Goal: Task Accomplishment & Management: Manage account settings

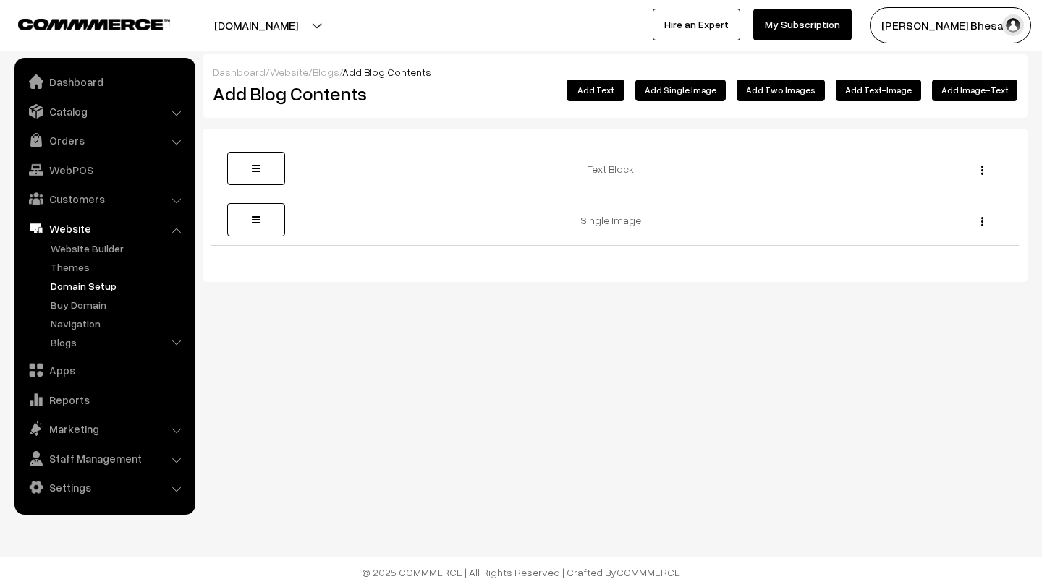
click at [83, 287] on link "Domain Setup" at bounding box center [118, 285] width 143 height 15
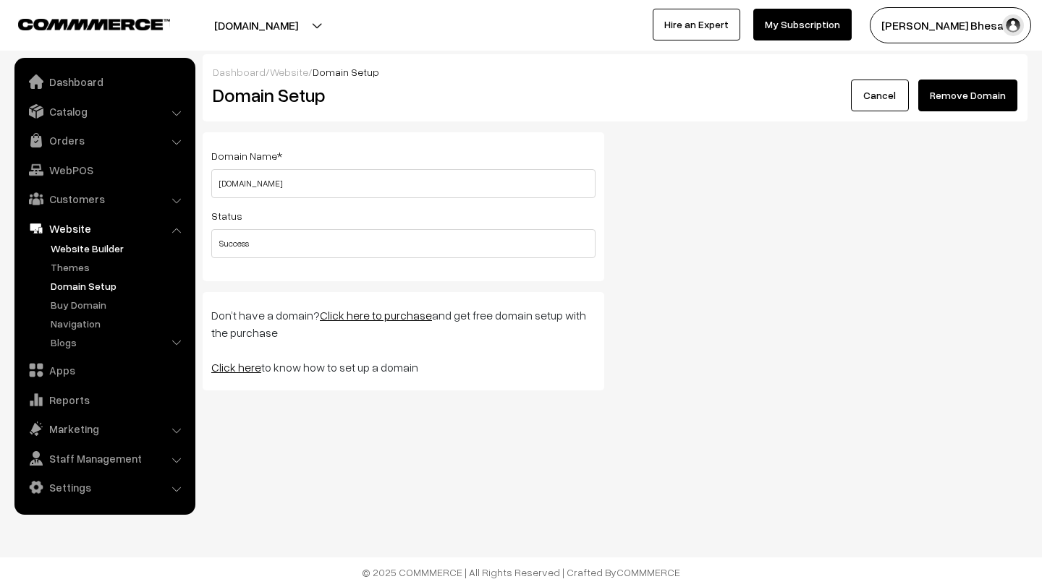
click at [70, 252] on link "Website Builder" at bounding box center [118, 248] width 143 height 15
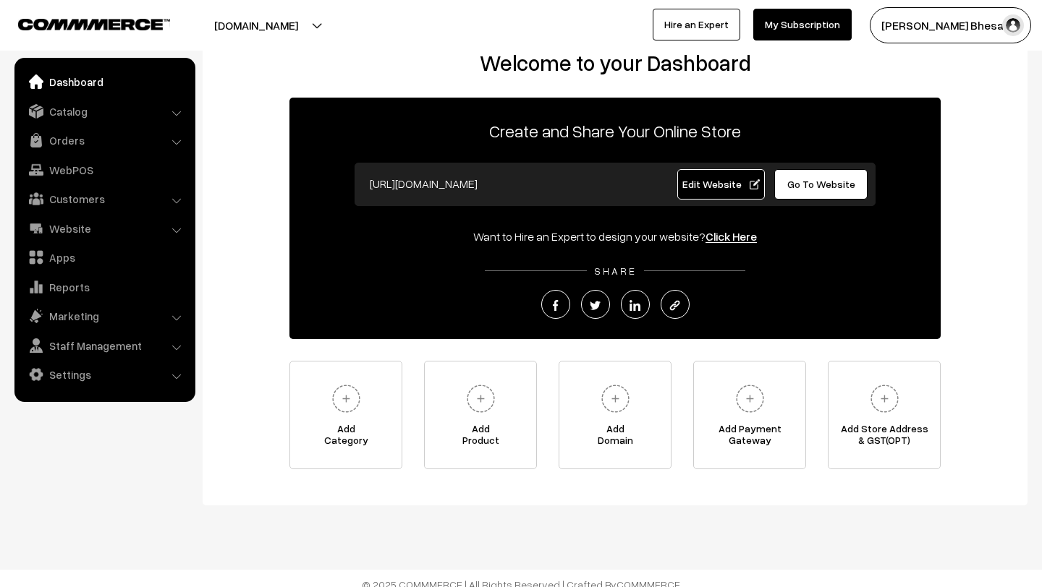
scroll to position [45, 0]
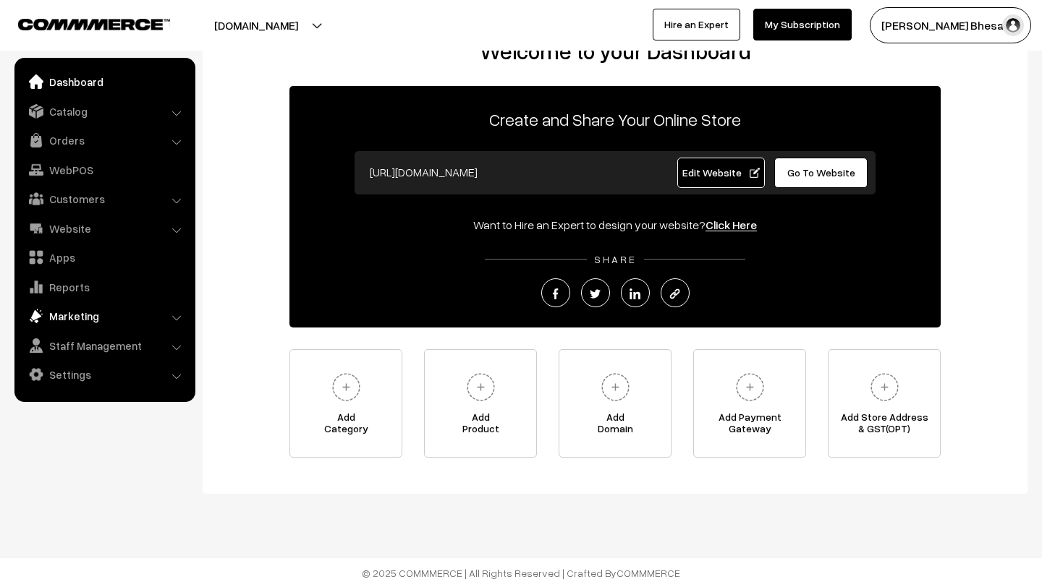
click at [84, 320] on link "Marketing" at bounding box center [104, 316] width 172 height 26
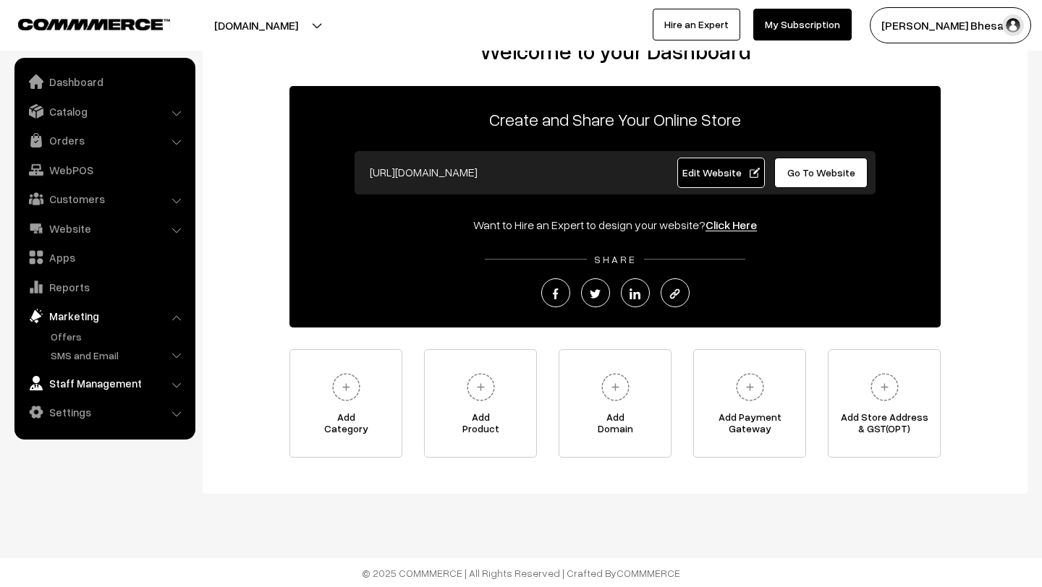
click at [80, 387] on link "Staff Management" at bounding box center [104, 383] width 172 height 26
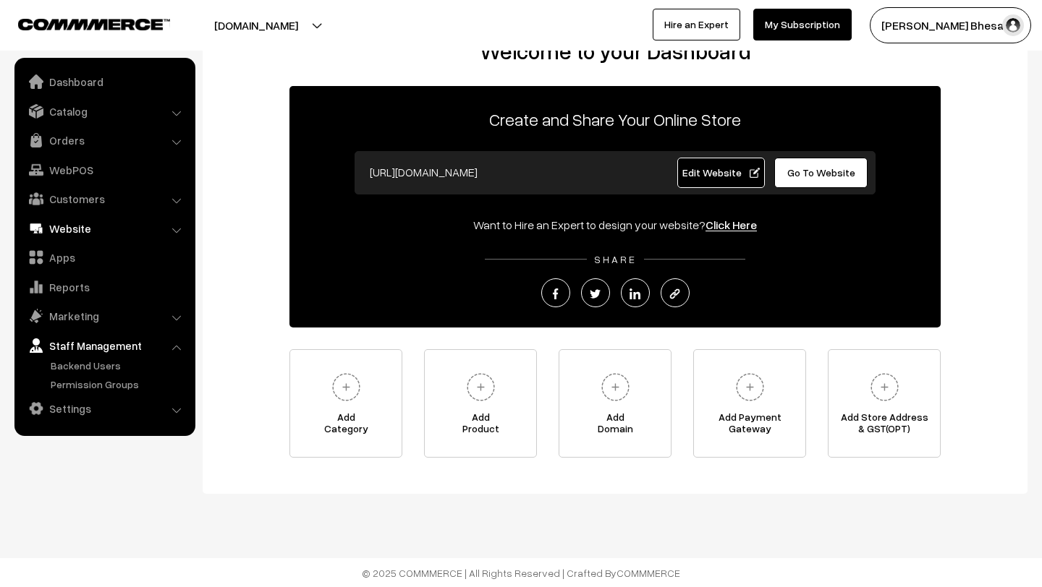
click at [69, 231] on link "Website" at bounding box center [104, 229] width 172 height 26
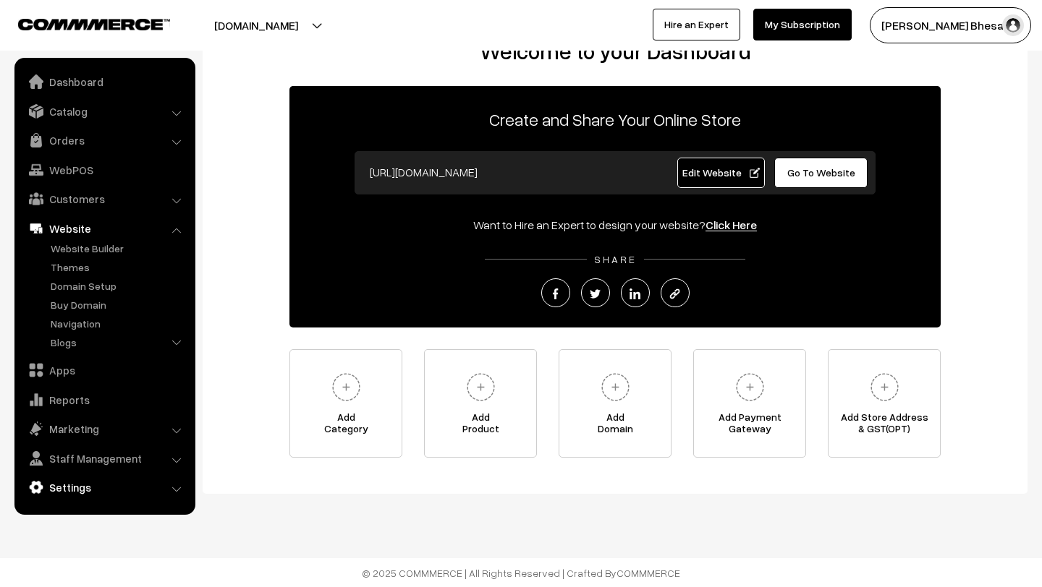
click at [59, 498] on link "Settings" at bounding box center [104, 487] width 172 height 26
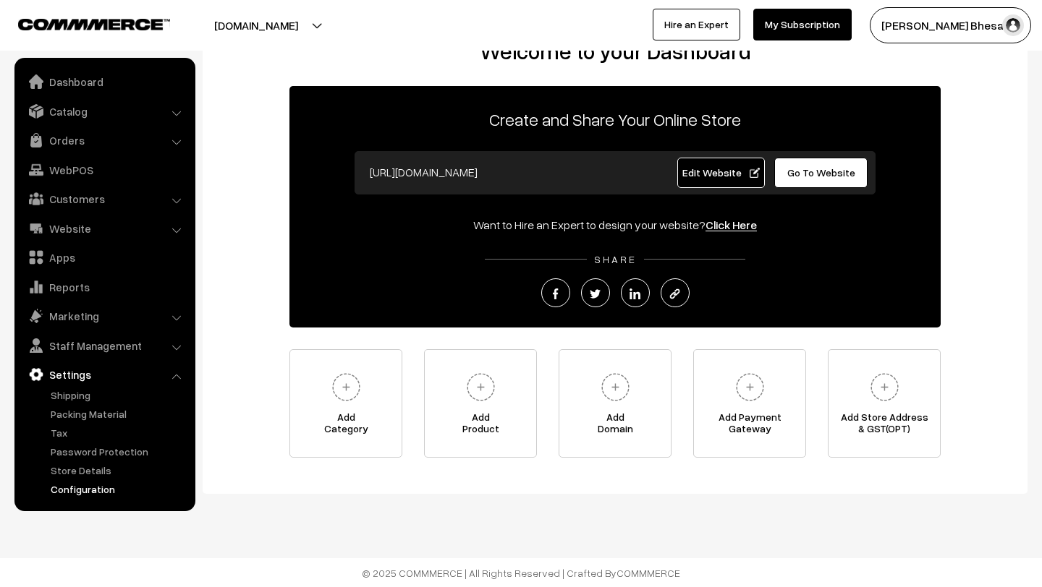
click at [79, 490] on link "Configuration" at bounding box center [118, 489] width 143 height 15
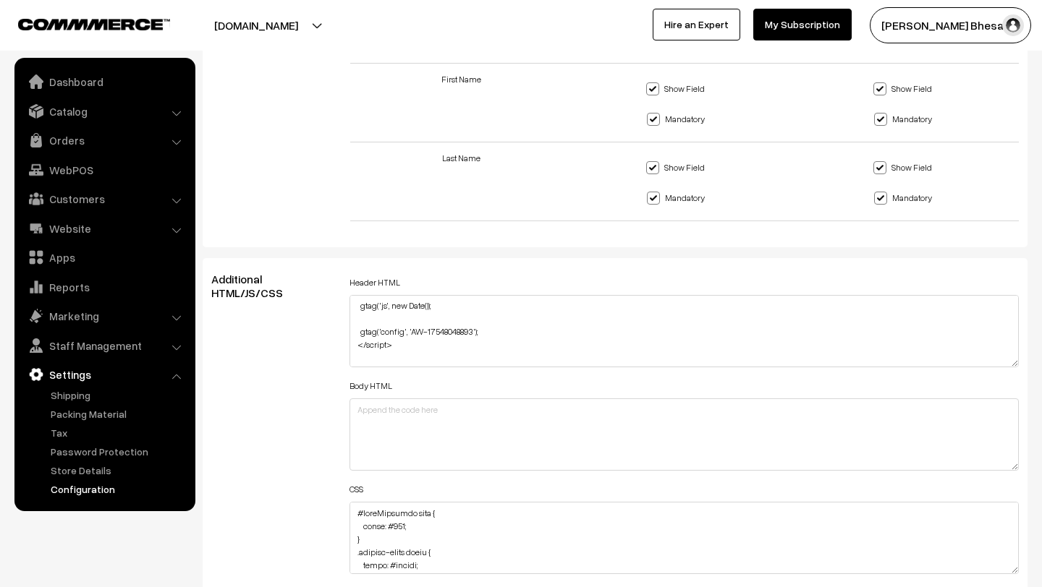
scroll to position [120, 0]
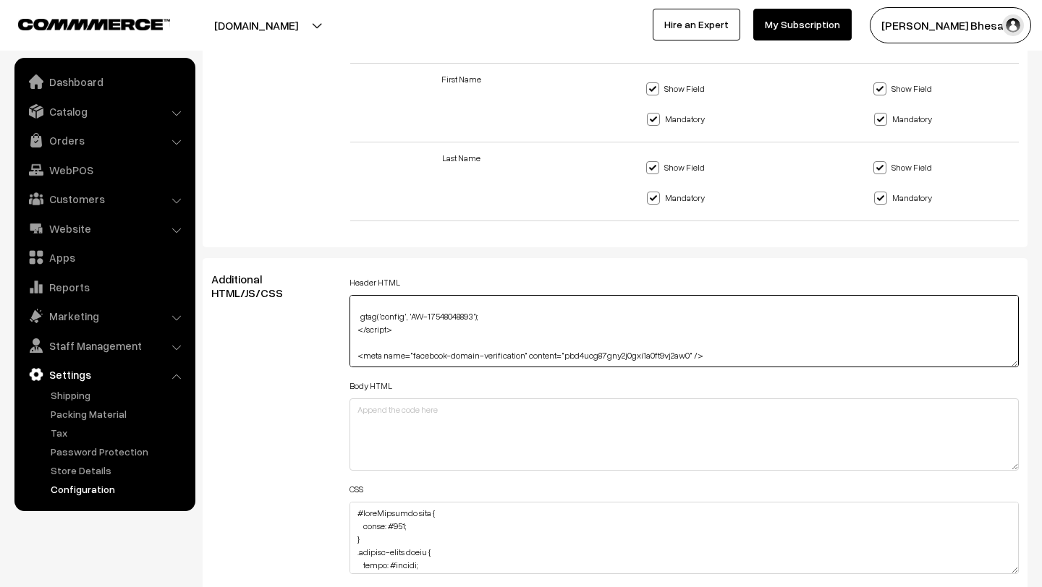
click at [713, 325] on textarea "<!-- Google tag (gtag.js) --> <script async src="[URL][DOMAIN_NAME]"></script> …" at bounding box center [683, 331] width 669 height 72
paste textarea "<!-- Meta Pixel Code --> <script> !function(f,b,e,v,n,t,s) {if(f.fbq)return;n=f…"
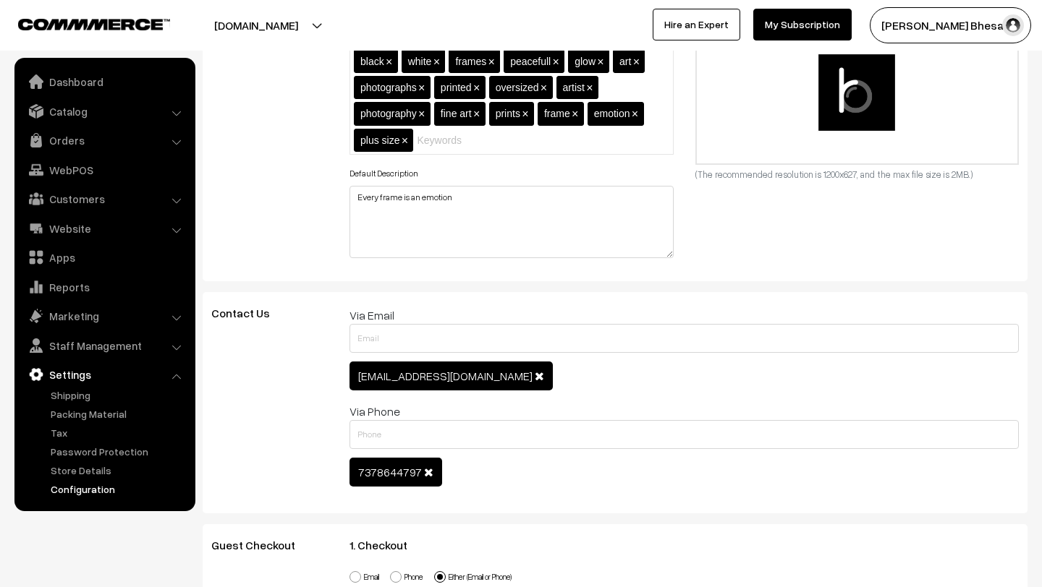
scroll to position [0, 0]
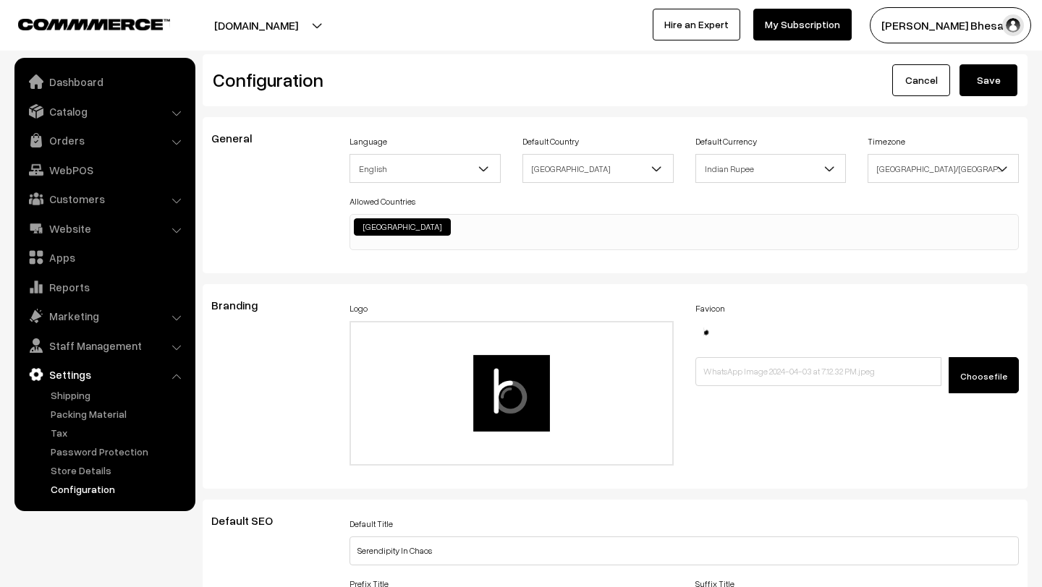
type textarea "<!-- Google tag (gtag.js) --> <script async src="[URL][DOMAIN_NAME]"></script> …"
click at [979, 85] on button "Save" at bounding box center [988, 80] width 58 height 32
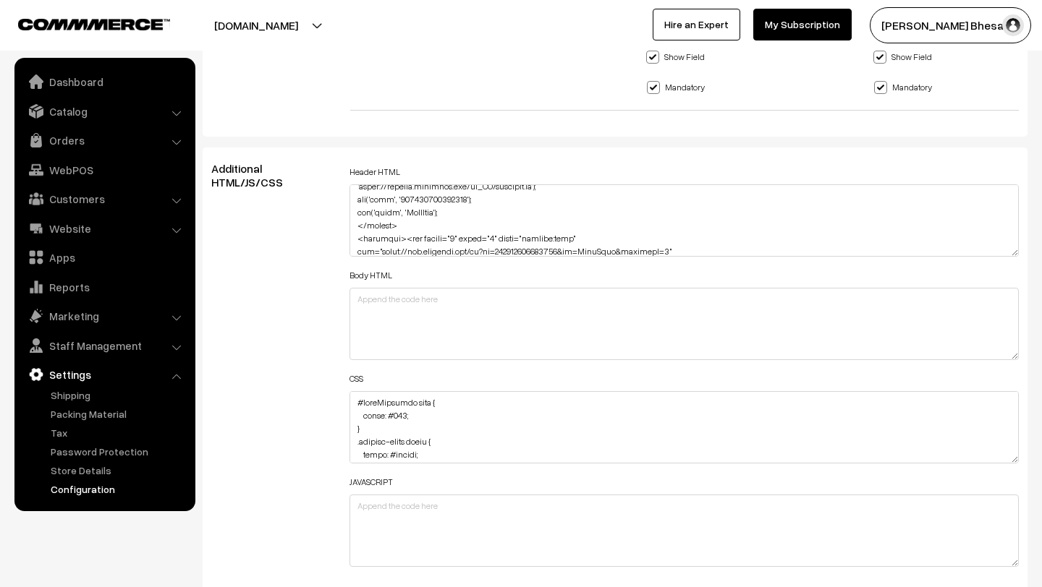
scroll to position [354, 0]
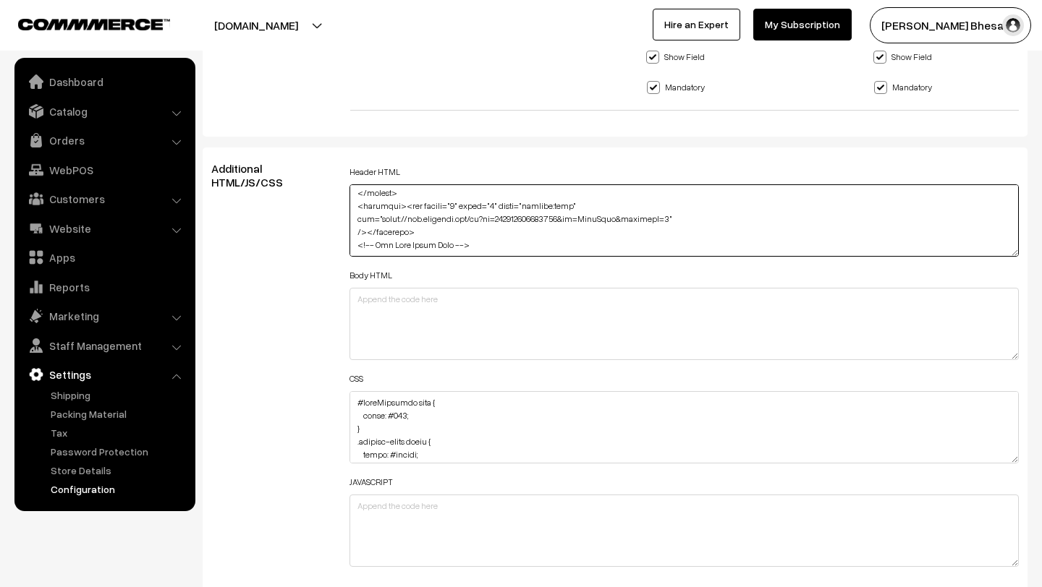
click at [388, 223] on textarea at bounding box center [683, 220] width 669 height 72
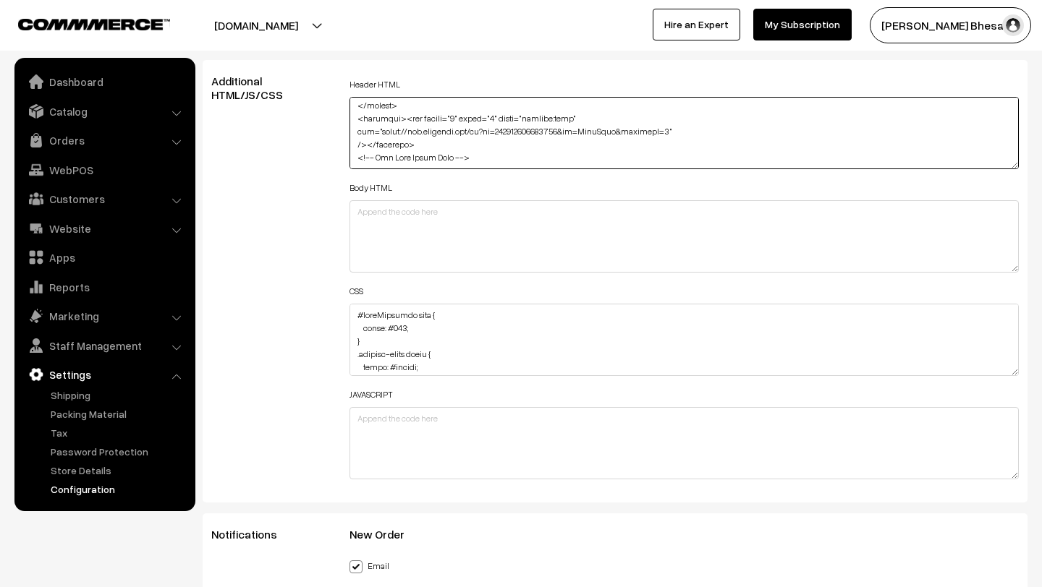
scroll to position [1806, 0]
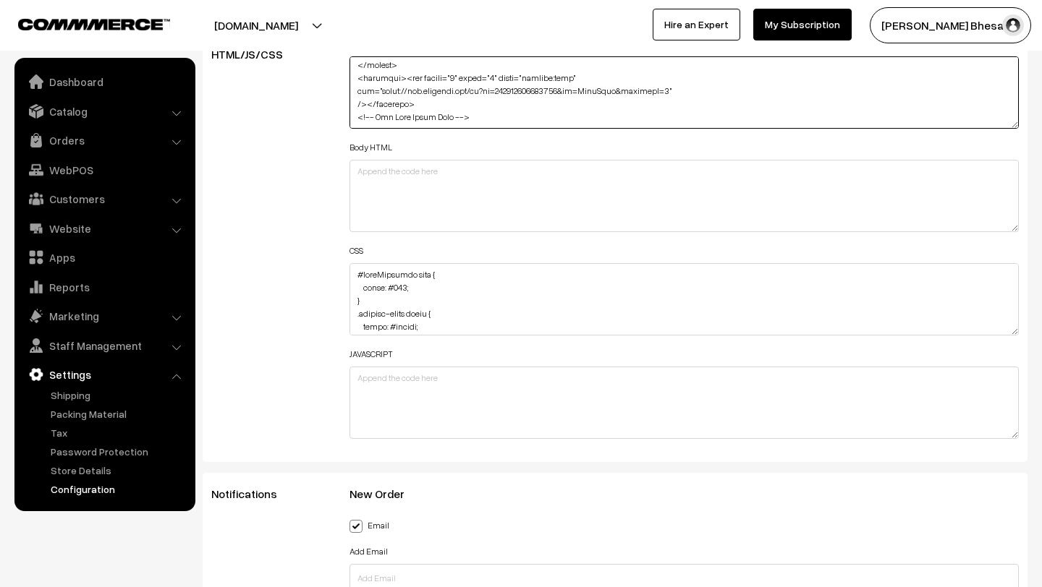
paste textarea "<!-- Meta Pixel Code --> <script> !function(f,b,e,v,n,t,s) {if(f.fbq)return;n=f…"
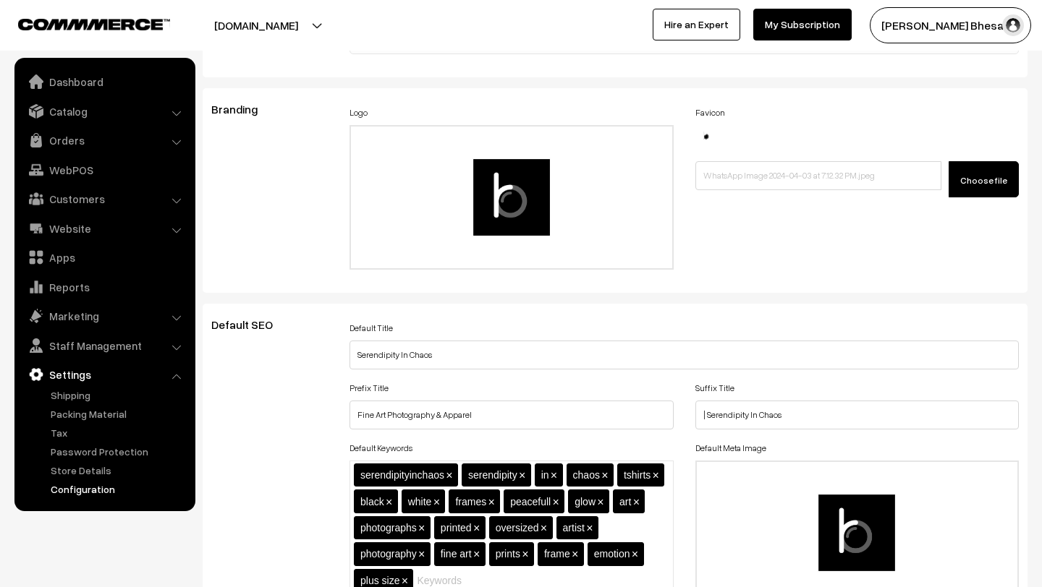
scroll to position [0, 0]
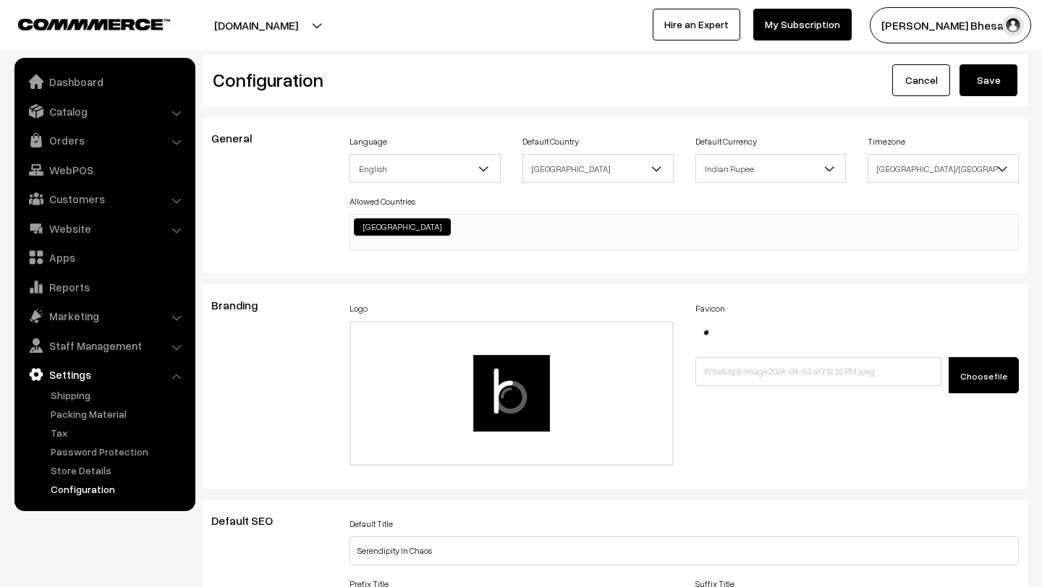
type textarea "<!-- Google tag (gtag.js) --> <script async src="[URL][DOMAIN_NAME]"></script> …"
click at [976, 88] on button "Save" at bounding box center [988, 80] width 58 height 32
click at [991, 90] on button "Save" at bounding box center [988, 80] width 58 height 32
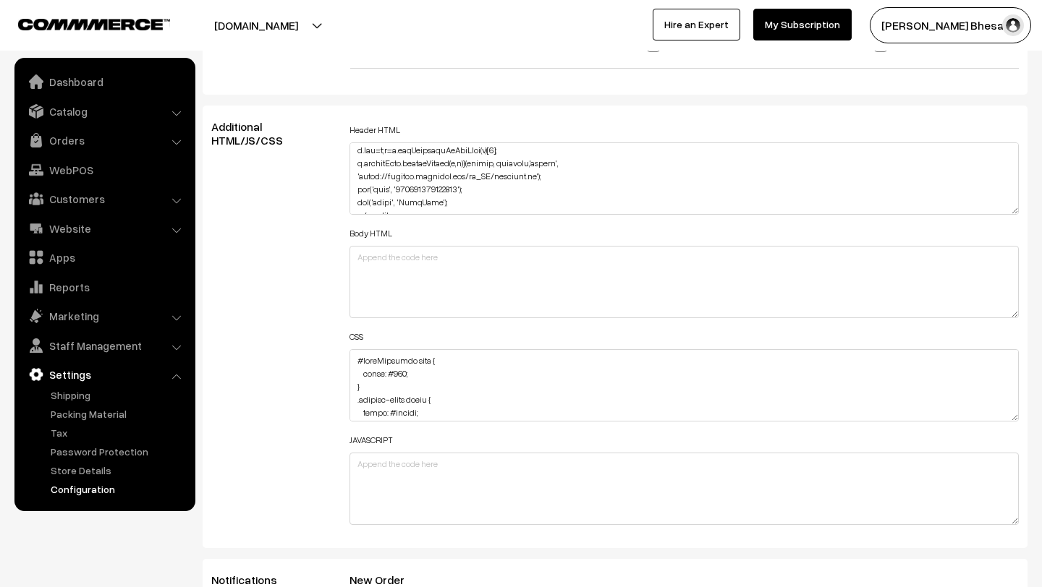
scroll to position [563, 0]
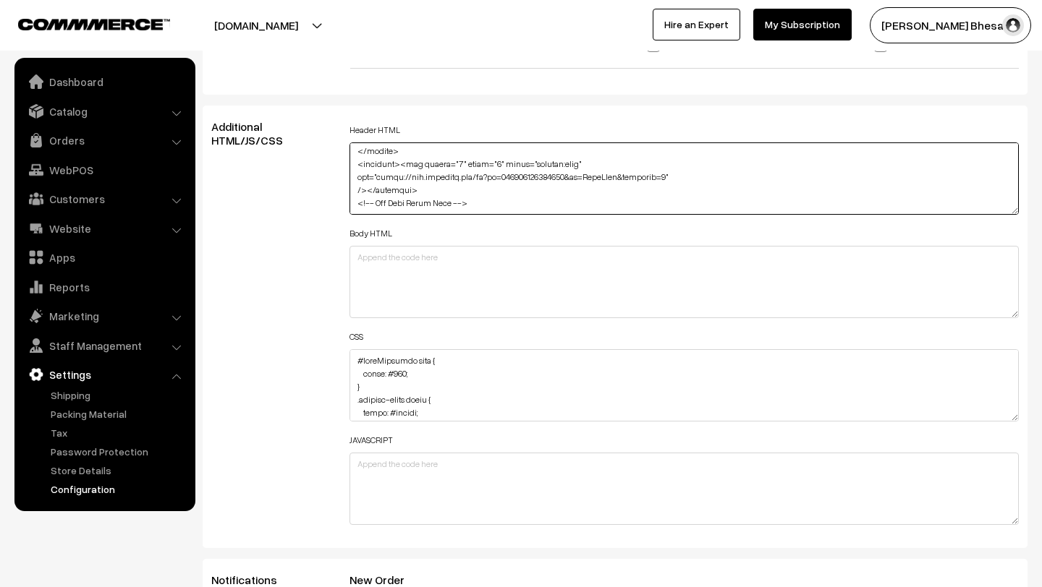
click at [484, 192] on textarea at bounding box center [683, 178] width 669 height 72
paste textarea "fbq('track', 'AddToCart', { content_ids: ['123'], // 'REQUIRED': array of produ…"
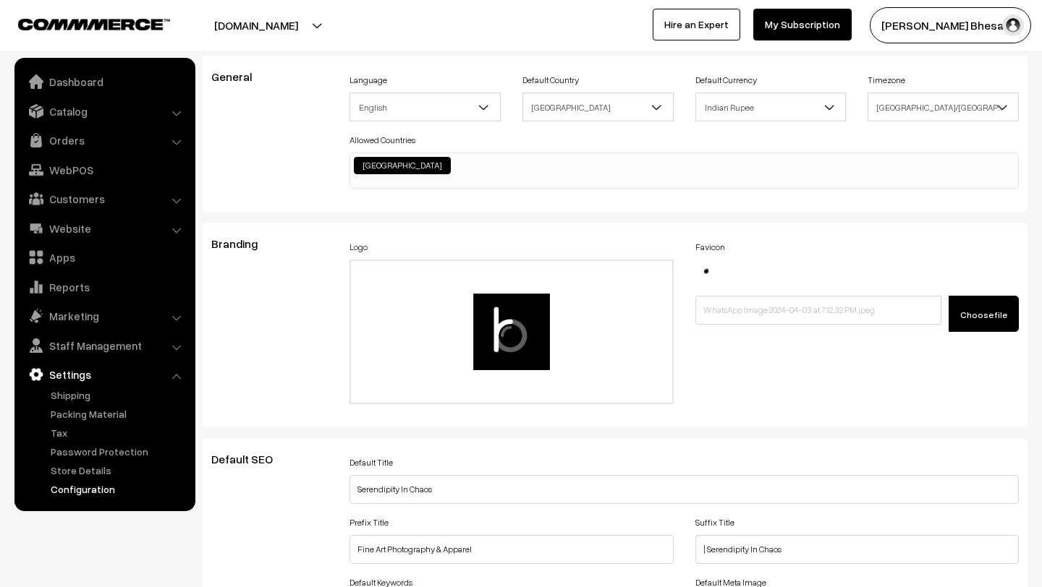
scroll to position [0, 0]
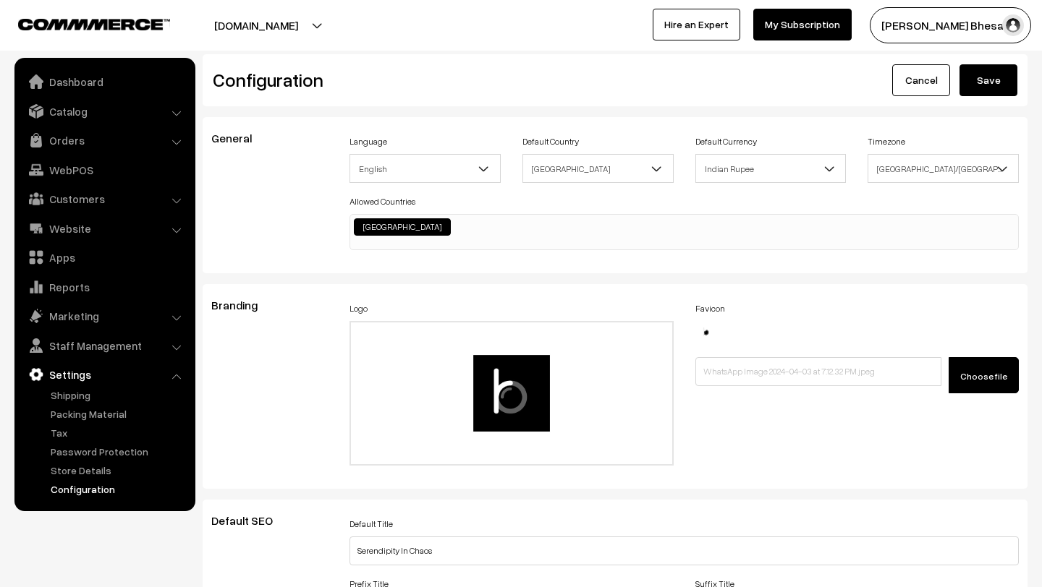
type textarea "<!-- Google tag (gtag.js) --> <script async src="[URL][DOMAIN_NAME]"></script> …"
click at [976, 87] on button "Save" at bounding box center [988, 80] width 58 height 32
click at [993, 84] on button "Save" at bounding box center [988, 80] width 58 height 32
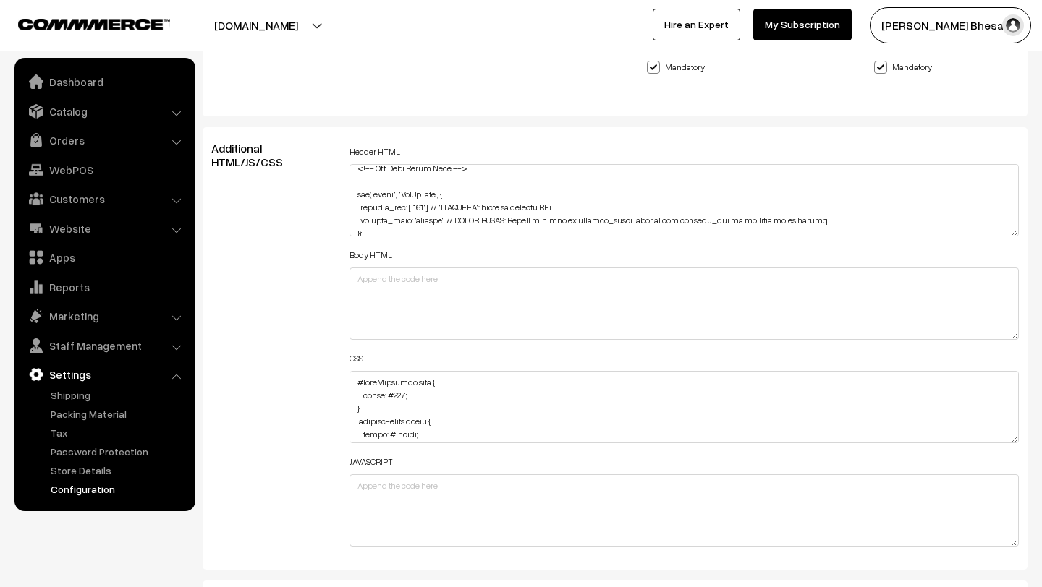
scroll to position [615, 0]
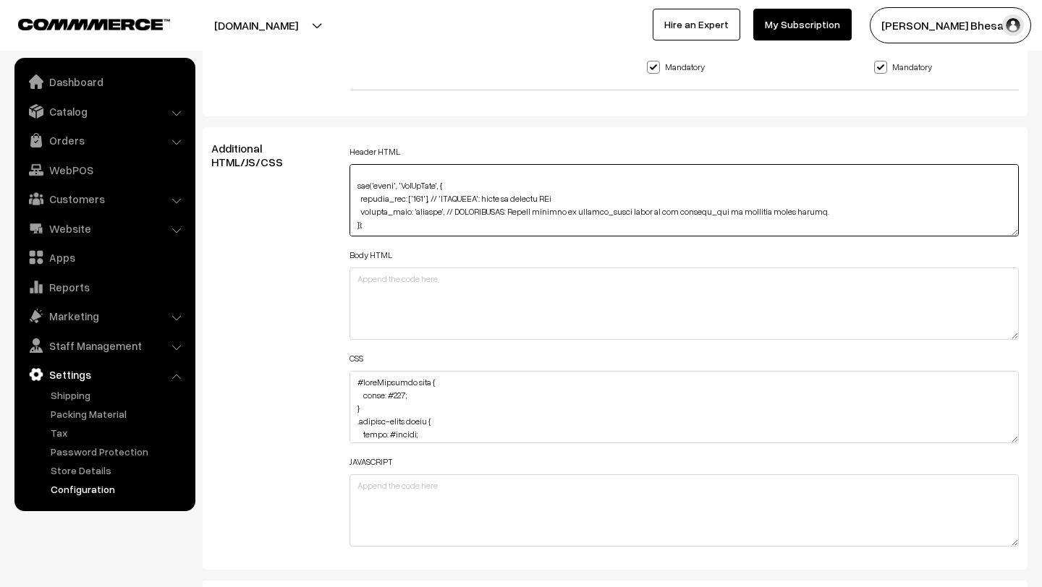
drag, startPoint x: 370, startPoint y: 223, endPoint x: 347, endPoint y: 180, distance: 48.2
click at [347, 179] on div "Header HTML Body HTML CSS JAVASCRIPT" at bounding box center [684, 349] width 691 height 414
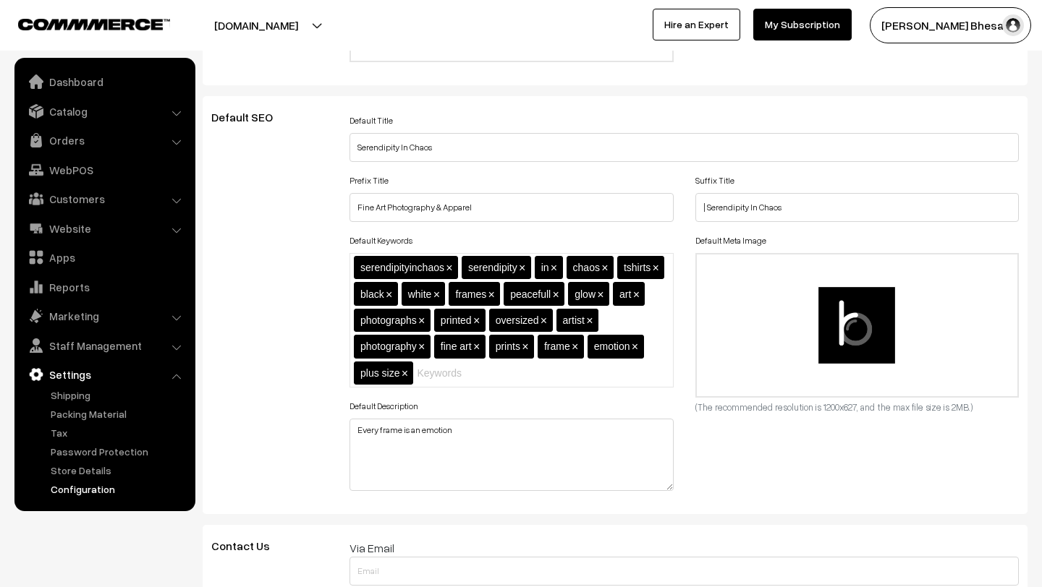
scroll to position [0, 0]
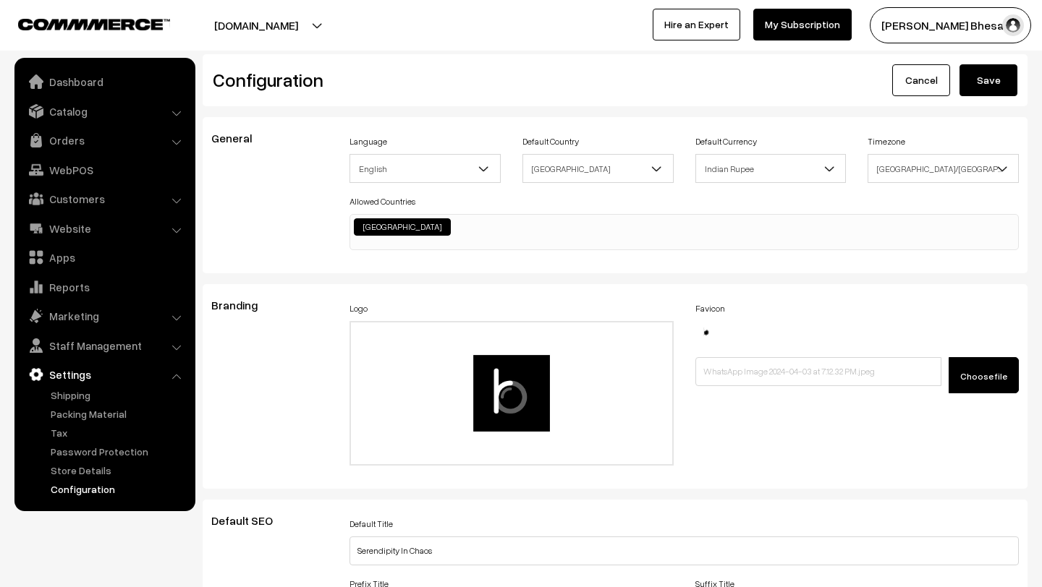
type textarea "<!-- Google tag (gtag.js) --> <script async src="https://www.googletagmanager.c…"
click at [967, 88] on button "Save" at bounding box center [988, 80] width 58 height 32
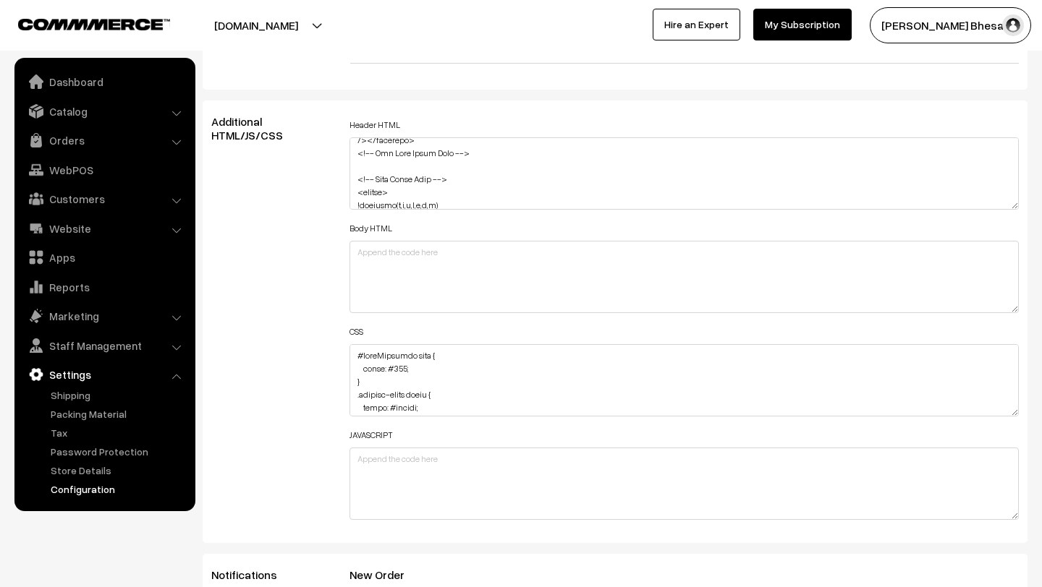
scroll to position [563, 0]
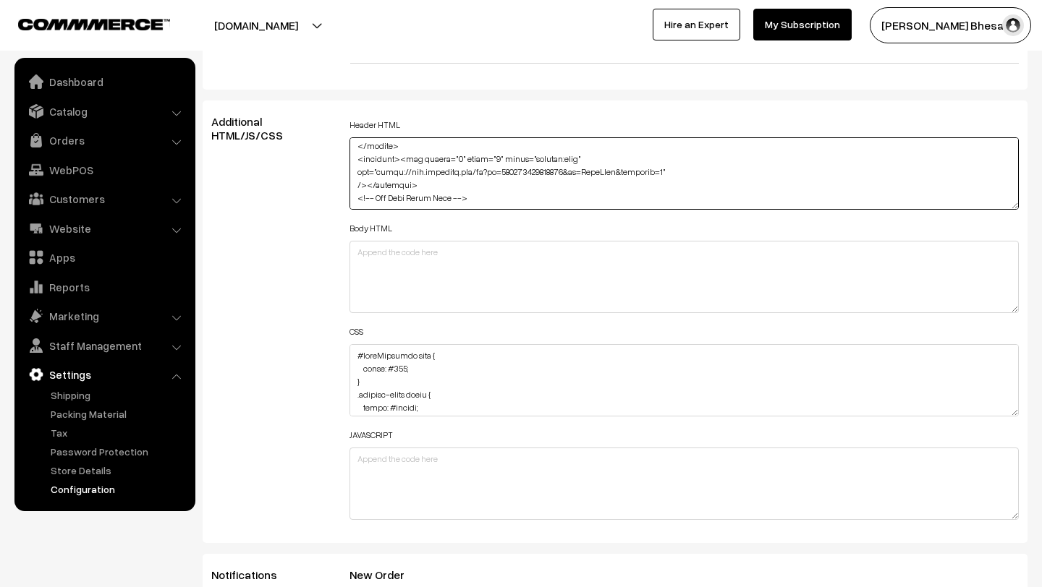
click at [485, 187] on textarea at bounding box center [683, 173] width 669 height 72
paste textarea "<!-- Meta Pixel Code --> <script> !function(f,b,e,v,n,t,s) {if(f.fbq)return;n=f…"
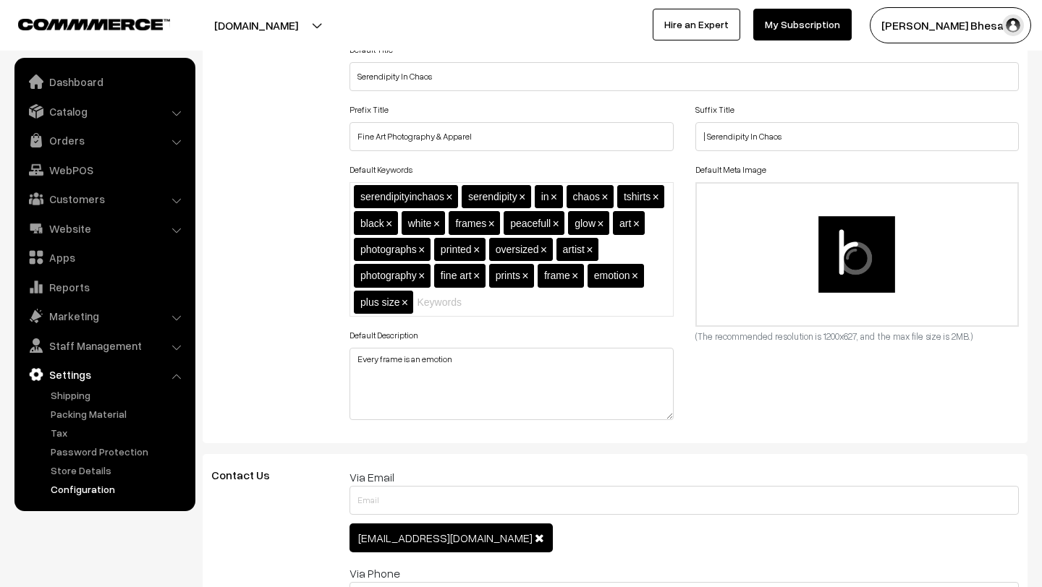
scroll to position [0, 0]
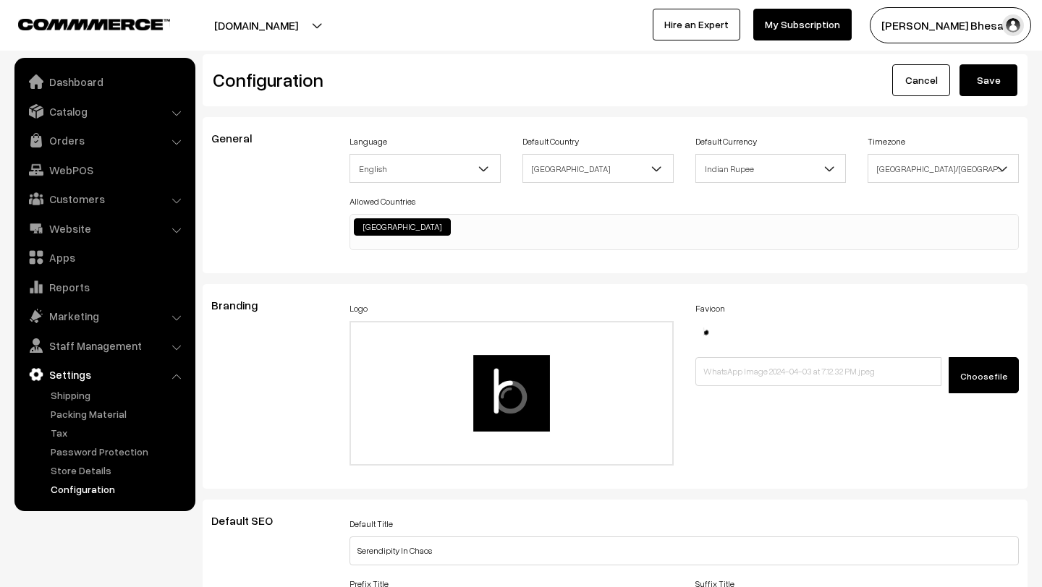
type textarea "<!-- Google tag (gtag.js) --> <script async src="[URL][DOMAIN_NAME]"></script> …"
click at [982, 82] on button "Save" at bounding box center [988, 80] width 58 height 32
